Goal: Obtain resource: Download file/media

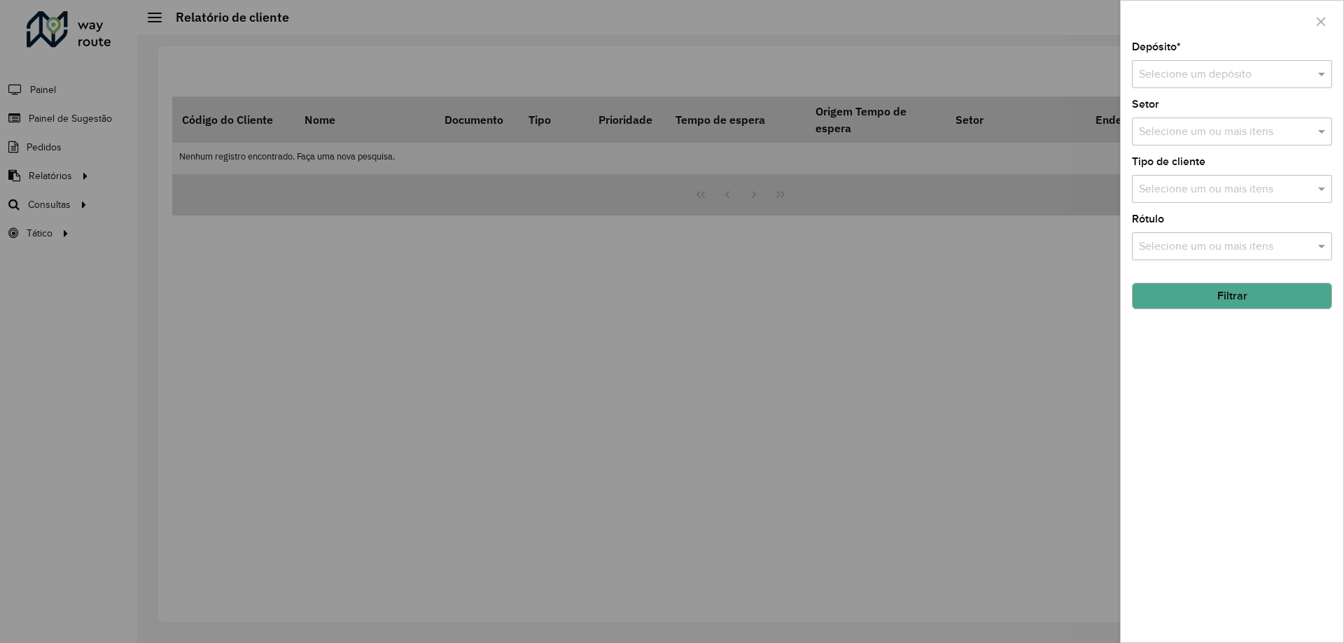
click at [1187, 73] on input "text" at bounding box center [1218, 75] width 158 height 17
click at [1174, 133] on span "CDD Camboriú" at bounding box center [1176, 138] width 74 height 12
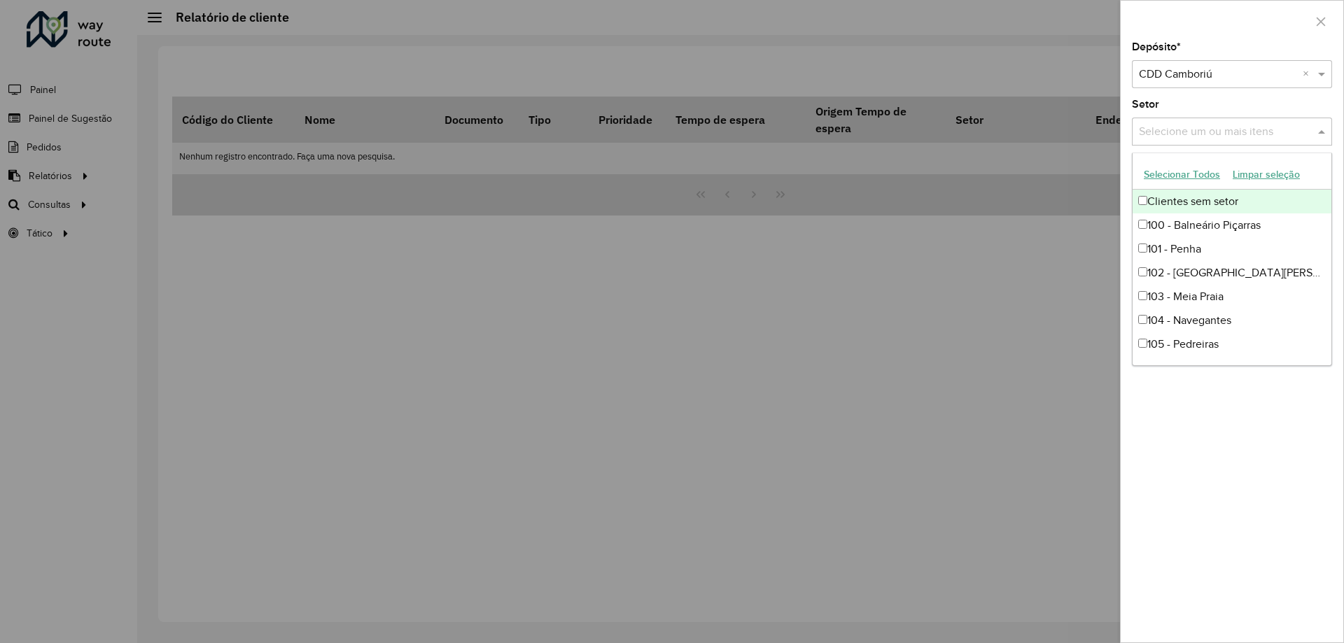
click at [1162, 127] on input "text" at bounding box center [1225, 132] width 179 height 17
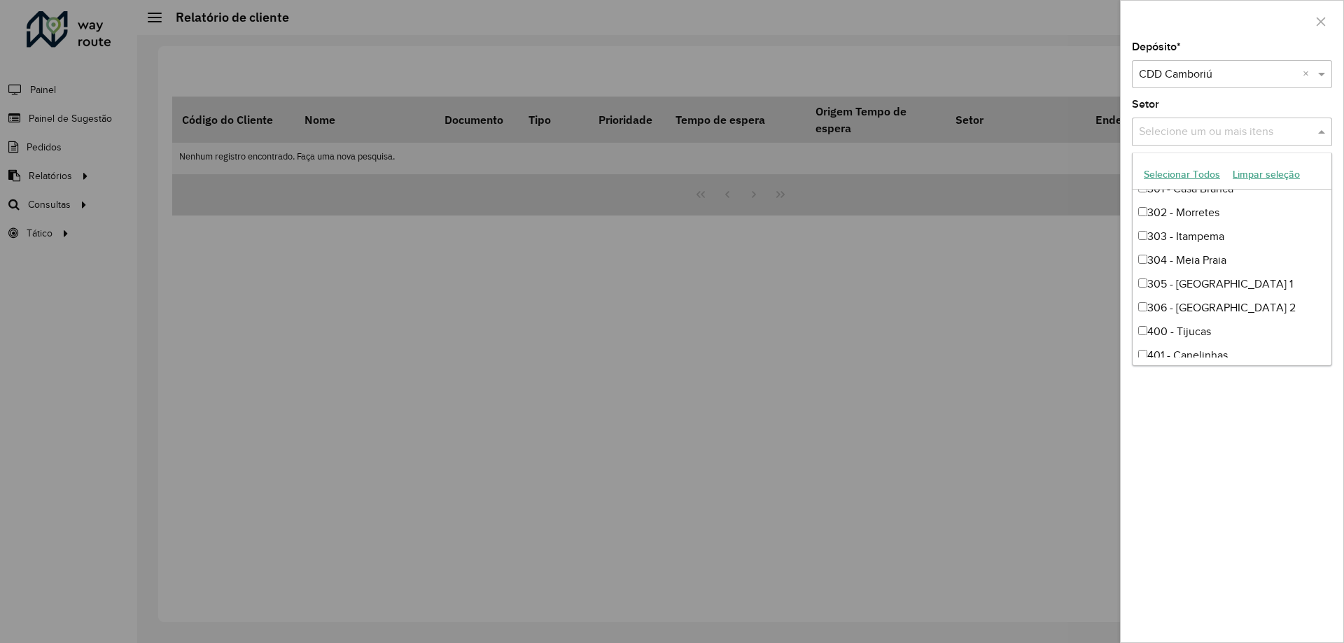
scroll to position [856, 0]
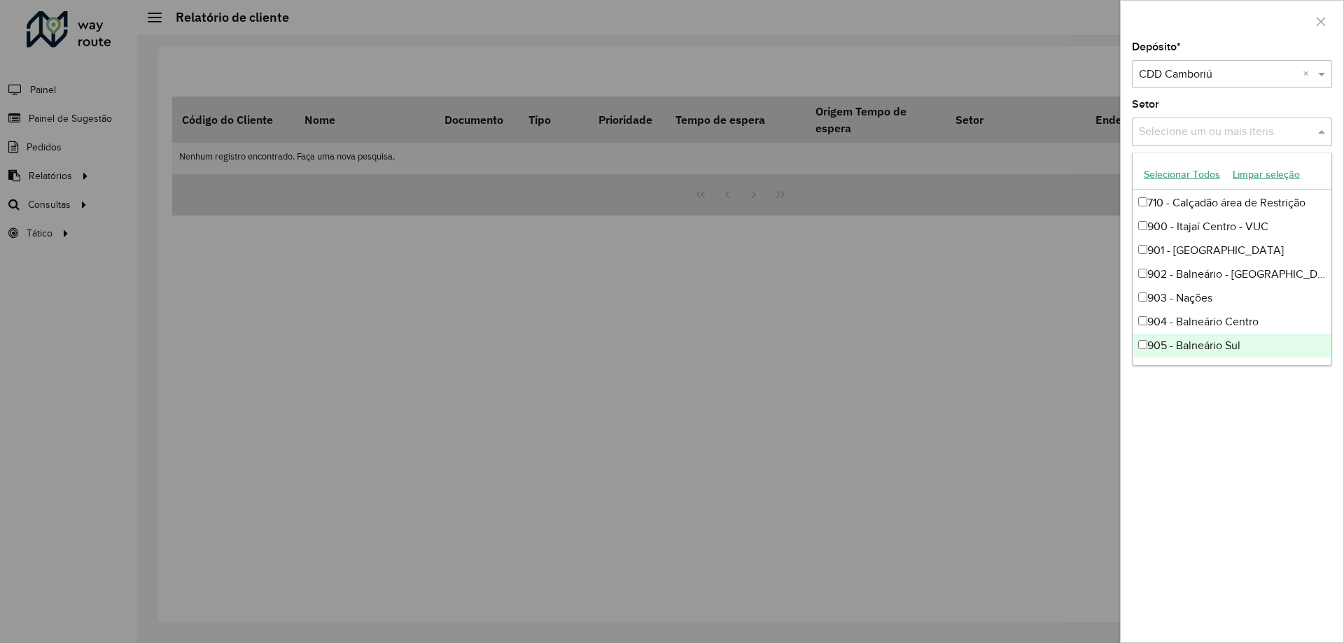
click at [1186, 396] on div "Depósito * Selecione um depósito × CDD Camboriú × Setor Selecione um ou mais it…" at bounding box center [1232, 342] width 223 height 601
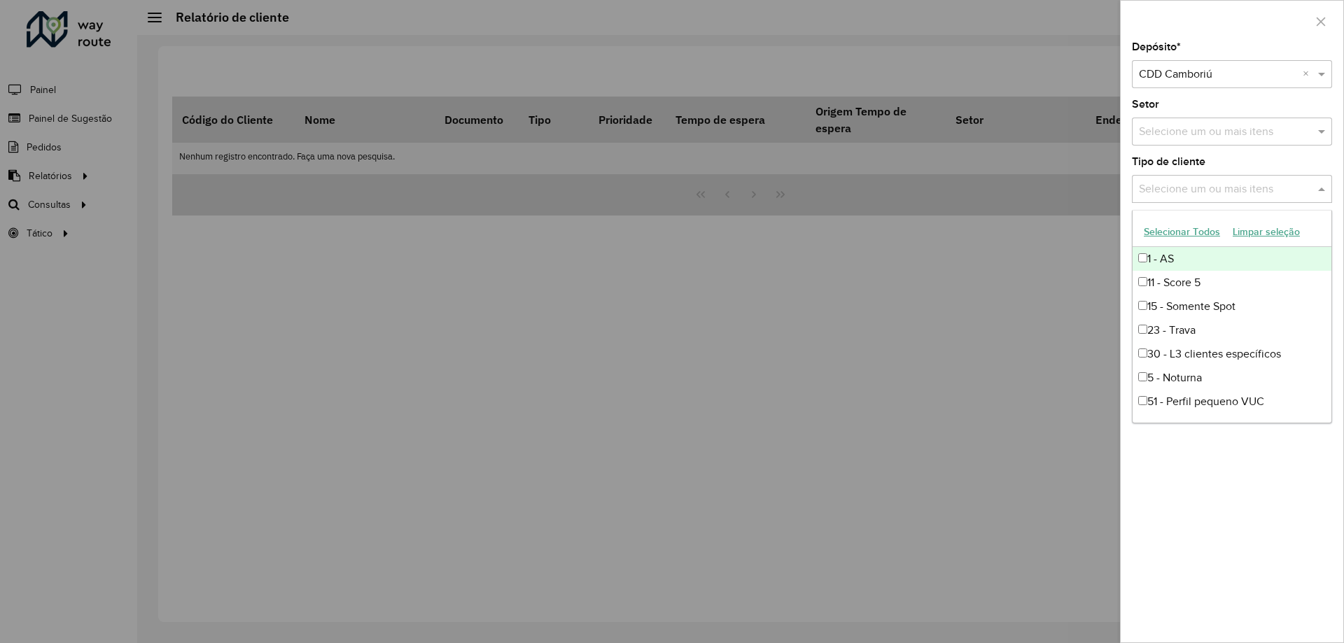
click at [1218, 175] on div "Selecione um ou mais itens" at bounding box center [1232, 189] width 200 height 28
click at [1195, 263] on div "5 - Noturna" at bounding box center [1232, 261] width 199 height 24
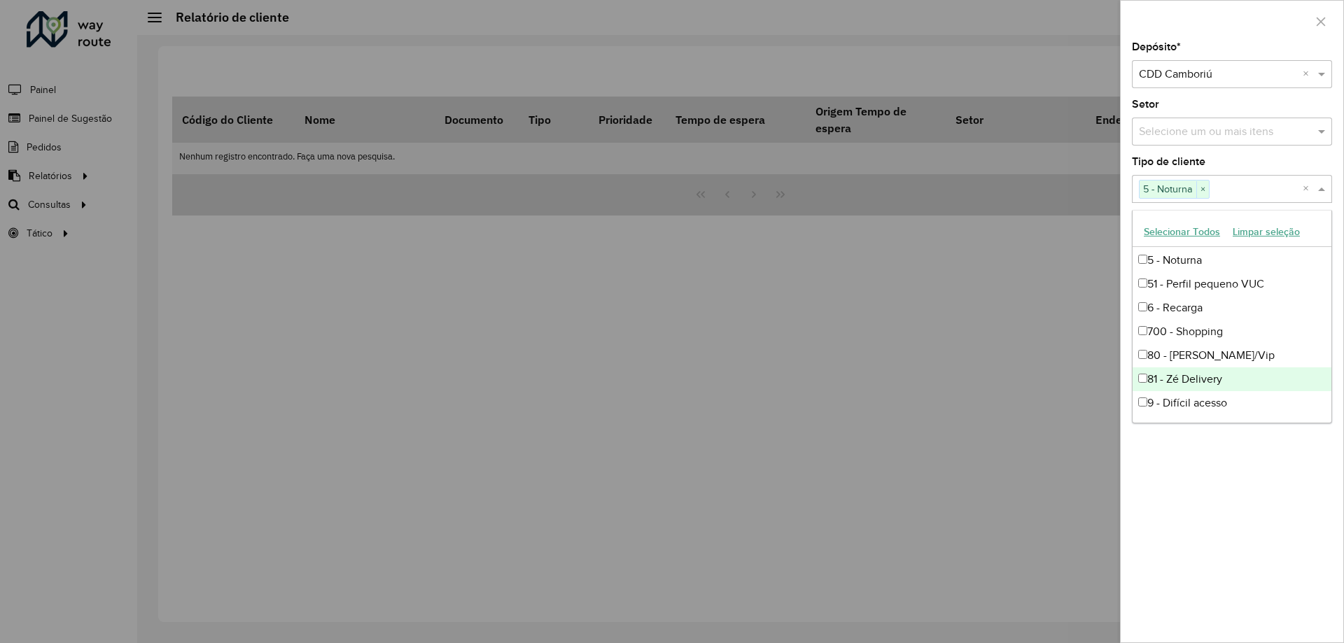
click at [1267, 447] on div "Depósito * Selecione um depósito × CDD Camboriú × Setor Selecione um ou mais it…" at bounding box center [1232, 342] width 223 height 601
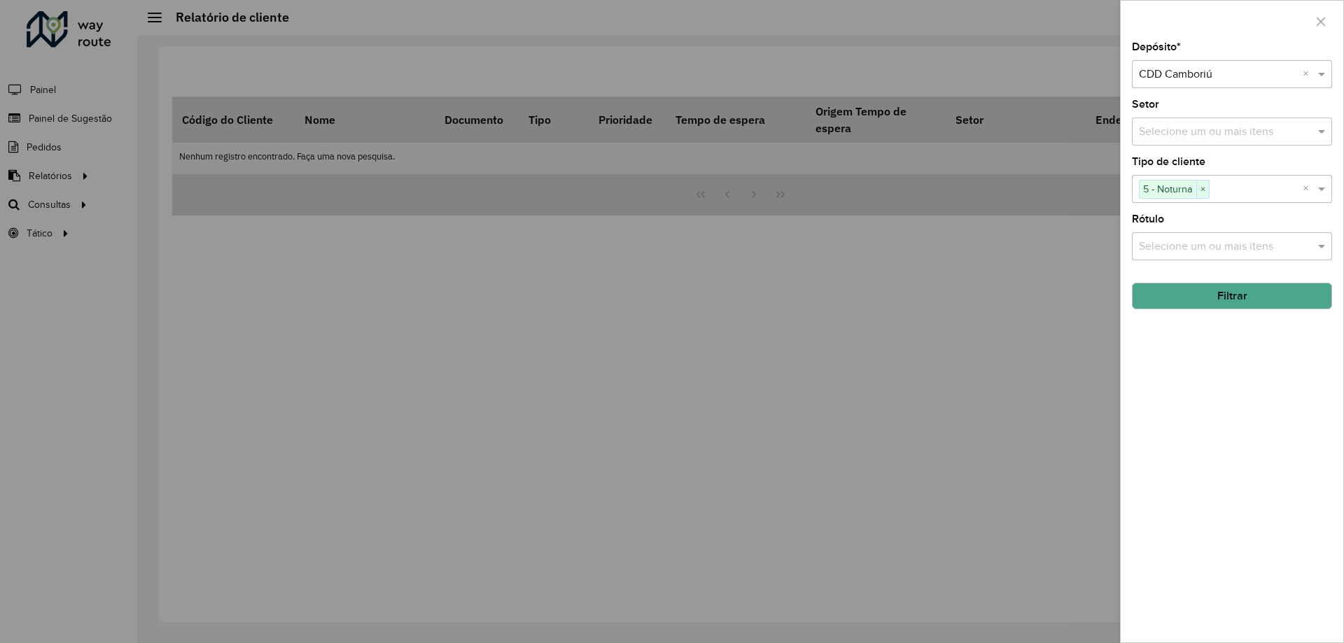
click at [1255, 298] on button "Filtrar" at bounding box center [1232, 296] width 200 height 27
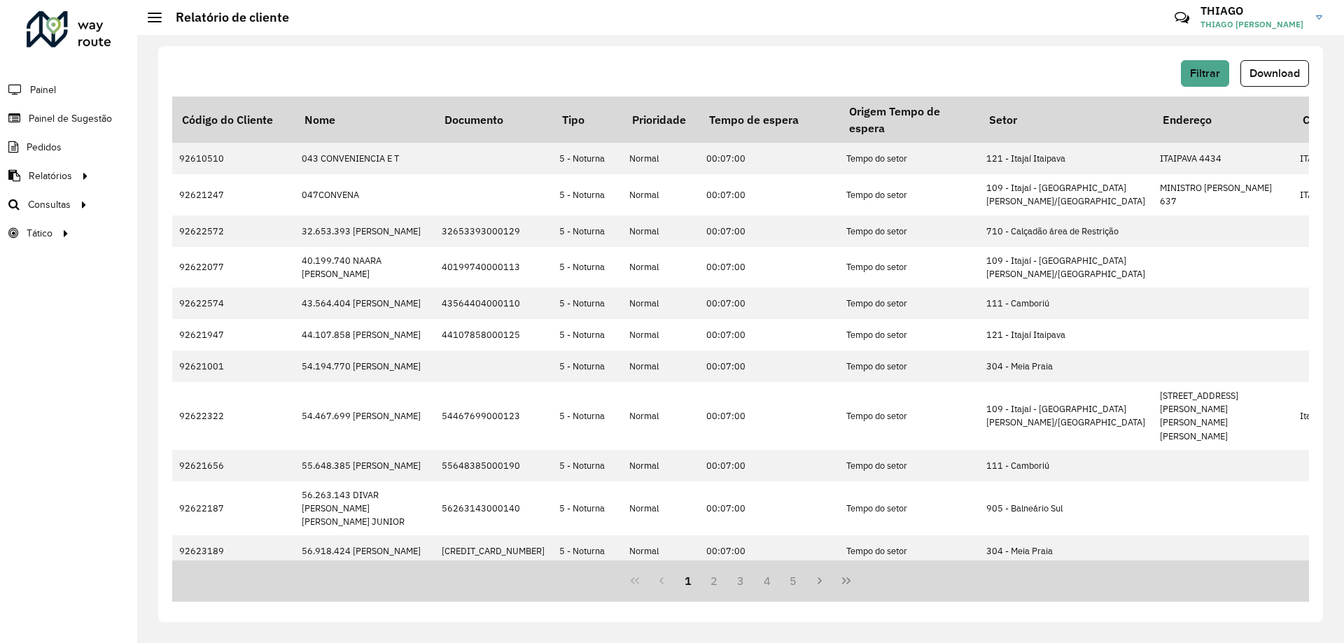
click at [1292, 67] on span "Download" at bounding box center [1275, 73] width 50 height 12
